Goal: Task Accomplishment & Management: Use online tool/utility

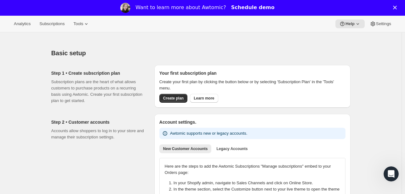
click at [255, 6] on link "Schedule demo" at bounding box center [252, 7] width 43 height 7
click at [55, 25] on span "Subscriptions" at bounding box center [51, 23] width 25 height 5
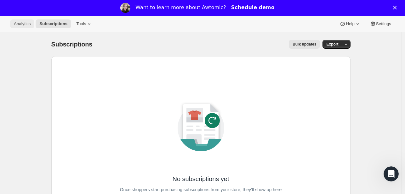
click at [24, 20] on button "Analytics" at bounding box center [22, 24] width 24 height 9
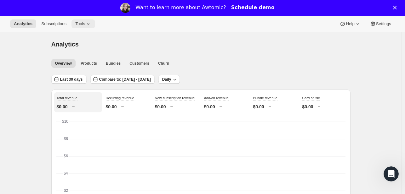
click at [80, 28] on button "Tools" at bounding box center [83, 24] width 24 height 9
